Goal: Task Accomplishment & Management: Manage account settings

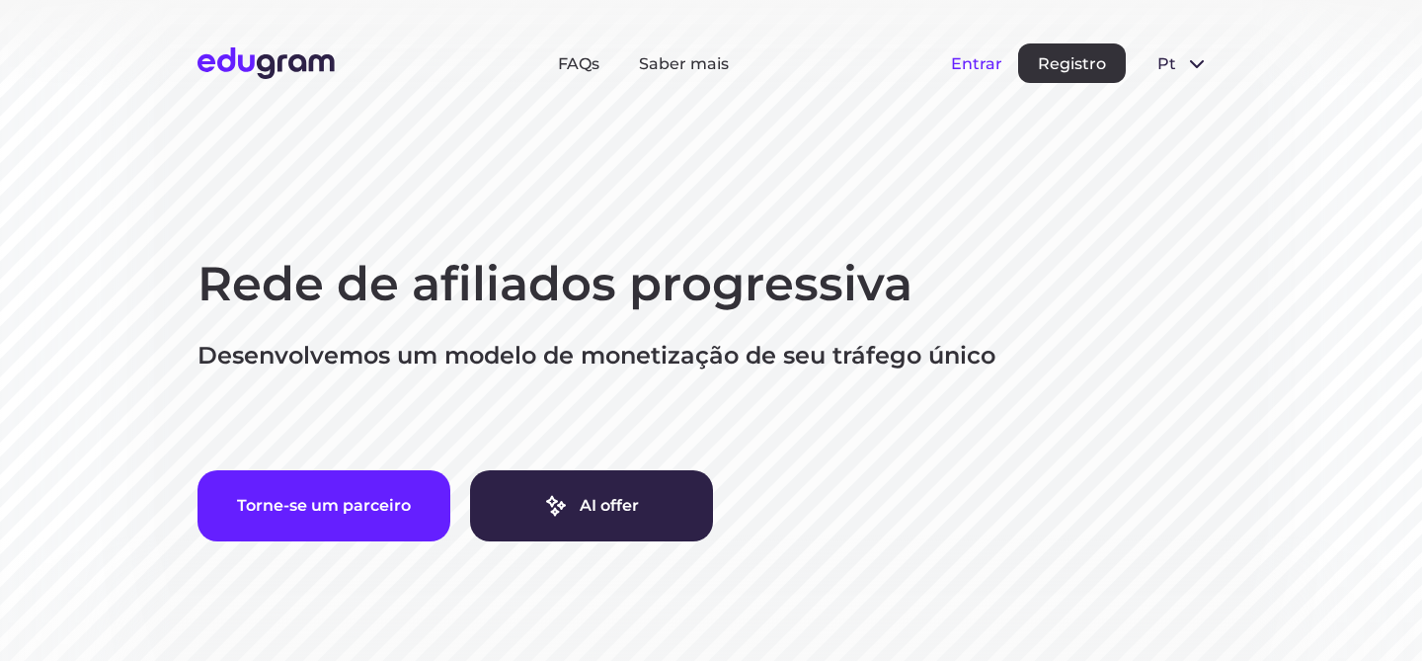
click at [970, 57] on button "Entrar" at bounding box center [976, 63] width 51 height 19
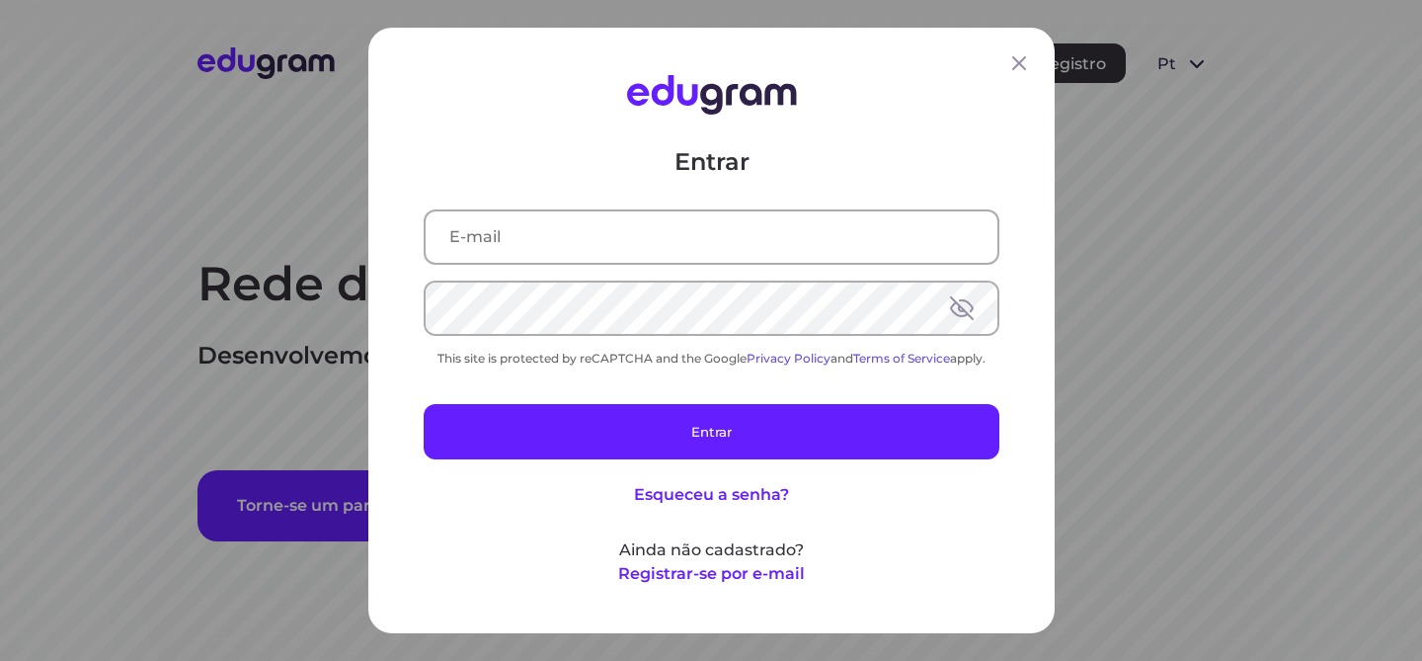
type input "isabella.moretti@outlook.com"
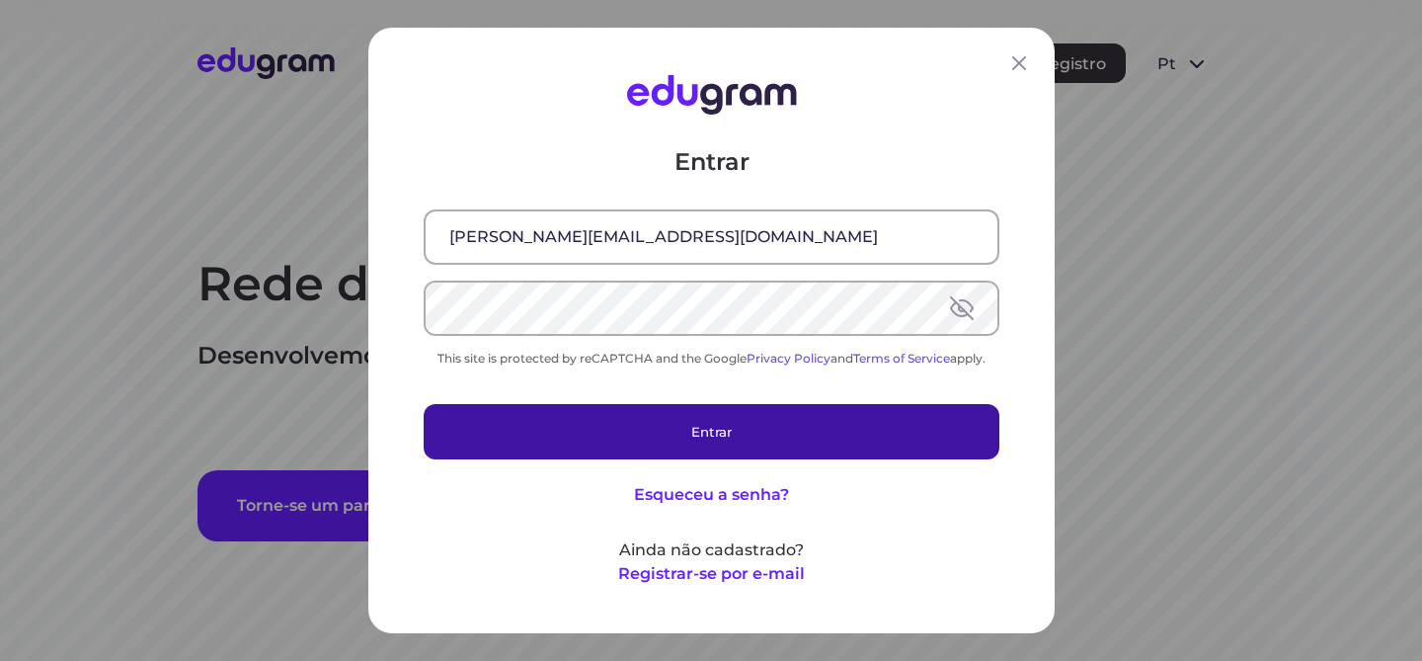
click at [777, 443] on button "Entrar" at bounding box center [712, 431] width 576 height 55
